Goal: Entertainment & Leisure: Consume media (video, audio)

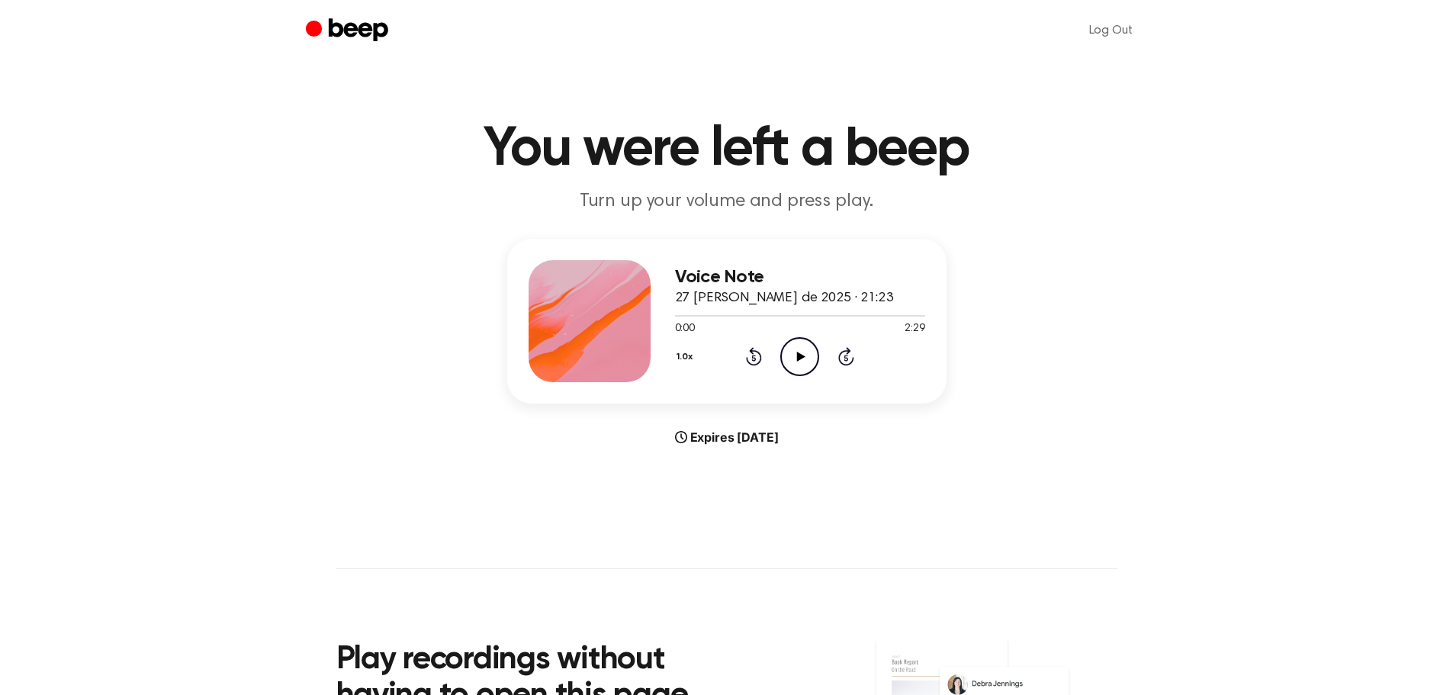
click at [783, 349] on icon "Play Audio" at bounding box center [799, 356] width 39 height 39
click at [804, 359] on icon "Pause Audio" at bounding box center [799, 356] width 39 height 39
click at [801, 358] on icon "Play Audio" at bounding box center [799, 356] width 39 height 39
drag, startPoint x: 718, startPoint y: 369, endPoint x: 691, endPoint y: 365, distance: 27.0
drag, startPoint x: 691, startPoint y: 365, endPoint x: 1189, endPoint y: 287, distance: 504.1
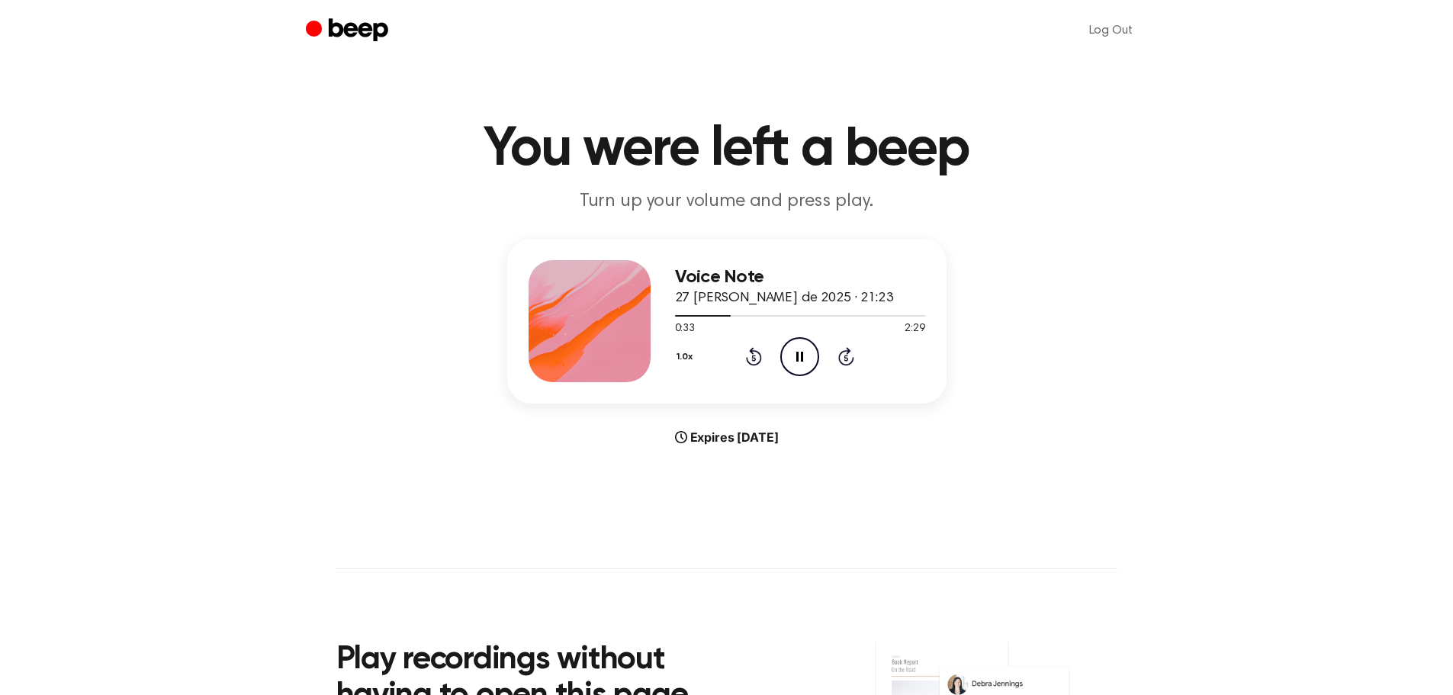
click at [1189, 287] on div "Voice Note 27 [PERSON_NAME] de 2025 · 21:23 0:33 2:29 Your browser does not sup…" at bounding box center [726, 342] width 1416 height 207
click at [689, 355] on button "1.0x" at bounding box center [687, 357] width 24 height 26
click at [713, 475] on li "1.2x" at bounding box center [704, 477] width 59 height 28
click at [847, 360] on icon at bounding box center [846, 358] width 4 height 6
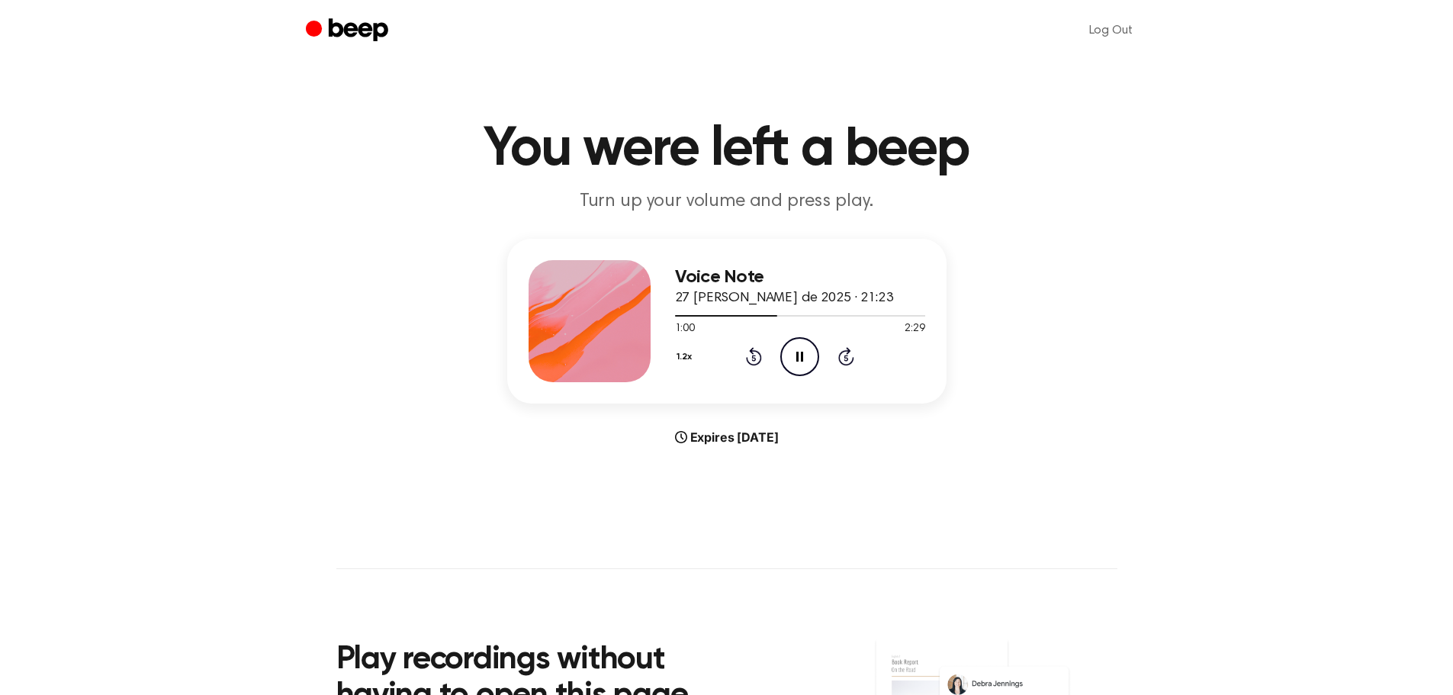
click at [851, 355] on icon "Skip 5 seconds" at bounding box center [845, 356] width 17 height 20
click at [792, 354] on icon "Pause Audio" at bounding box center [799, 356] width 39 height 39
